Goal: Transaction & Acquisition: Purchase product/service

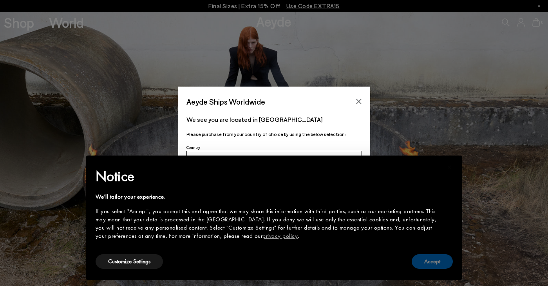
click at [436, 263] on button "Accept" at bounding box center [431, 261] width 41 height 14
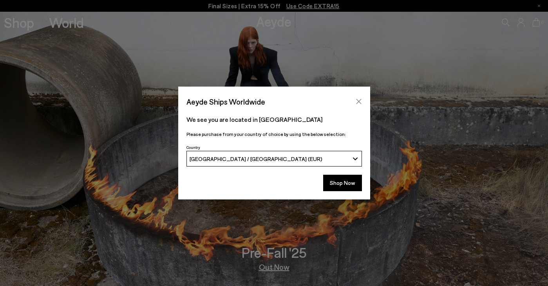
click at [359, 101] on icon "Close" at bounding box center [358, 101] width 5 height 5
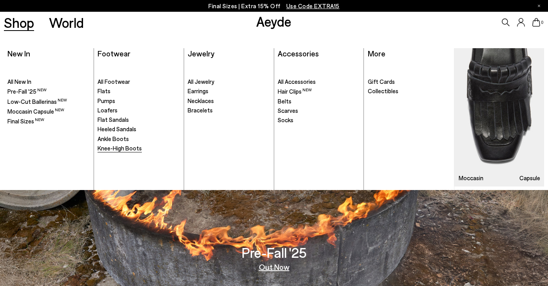
click at [121, 146] on span "Knee-High Boots" at bounding box center [119, 147] width 44 height 7
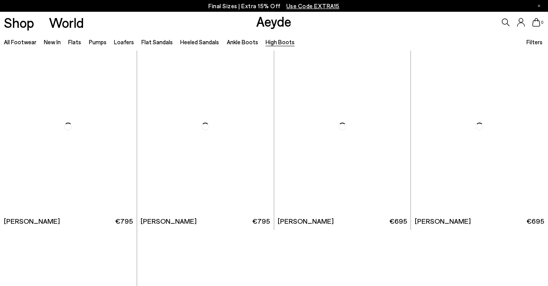
scroll to position [200, 0]
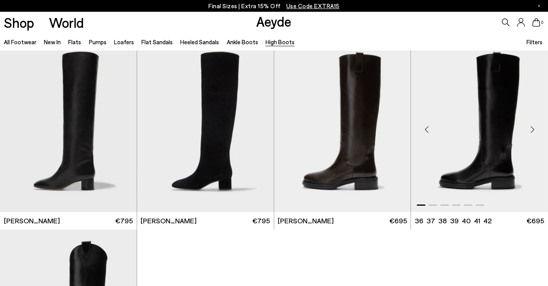
click at [532, 130] on div "Next slide" at bounding box center [531, 128] width 23 height 23
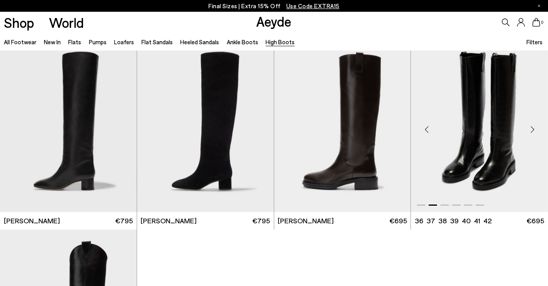
click at [532, 130] on div "Next slide" at bounding box center [531, 128] width 23 height 23
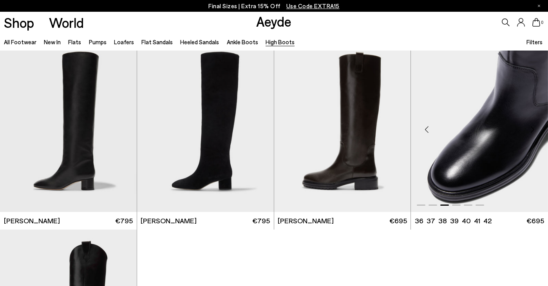
click at [532, 130] on div "Next slide" at bounding box center [531, 128] width 23 height 23
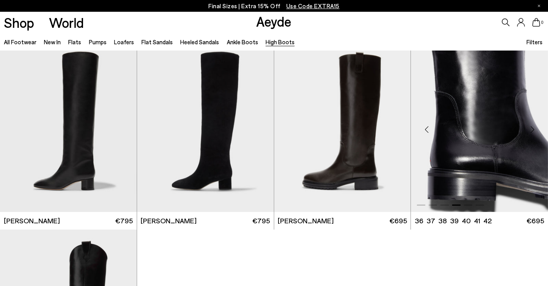
click at [532, 130] on div "Next slide" at bounding box center [531, 128] width 23 height 23
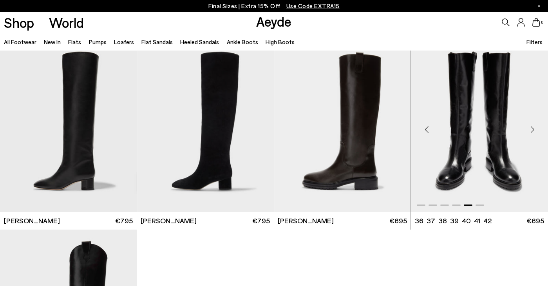
click at [532, 130] on div "Next slide" at bounding box center [531, 128] width 23 height 23
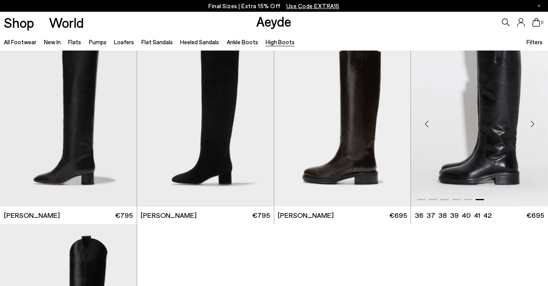
scroll to position [169, 0]
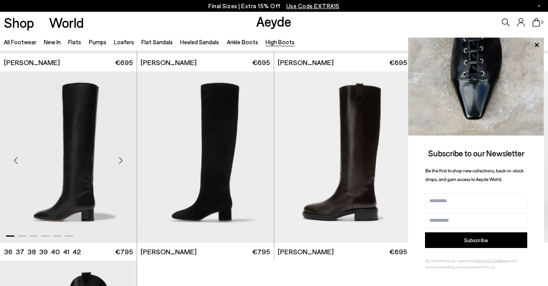
click at [122, 160] on div "Next slide" at bounding box center [120, 159] width 23 height 23
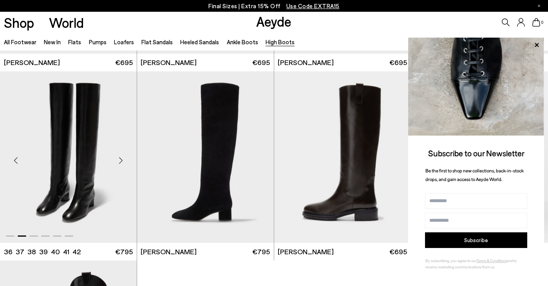
click at [122, 160] on div "Next slide" at bounding box center [120, 159] width 23 height 23
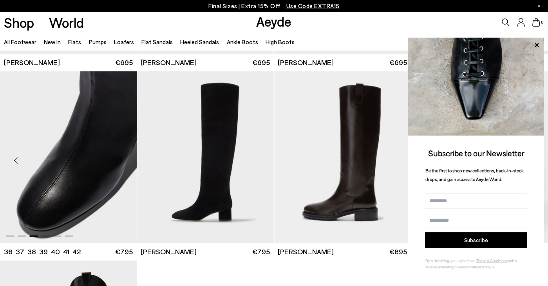
click at [122, 160] on div "Next slide" at bounding box center [120, 159] width 23 height 23
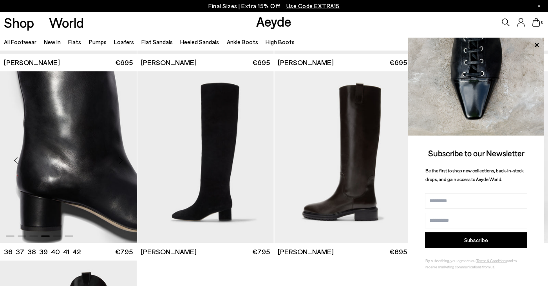
click at [122, 160] on div "Next slide" at bounding box center [120, 159] width 23 height 23
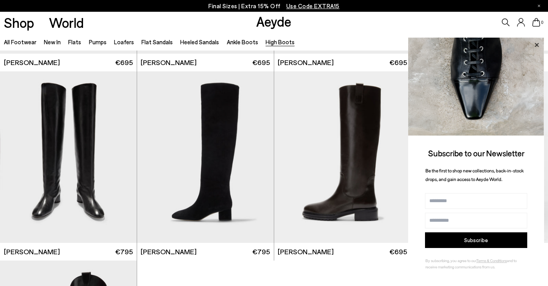
click at [537, 45] on icon at bounding box center [536, 45] width 10 height 10
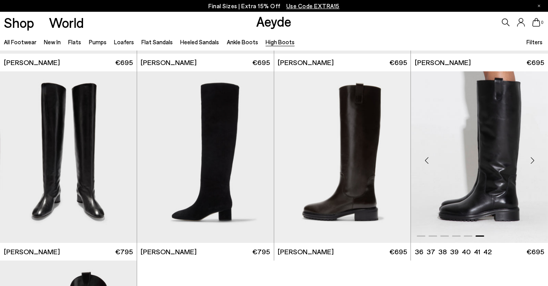
click at [532, 159] on div "Next slide" at bounding box center [531, 159] width 23 height 23
